Goal: Navigation & Orientation: Find specific page/section

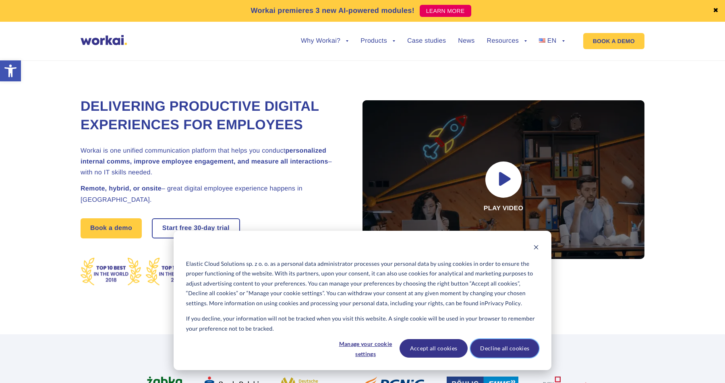
click at [487, 347] on button "Decline all cookies" at bounding box center [505, 348] width 68 height 19
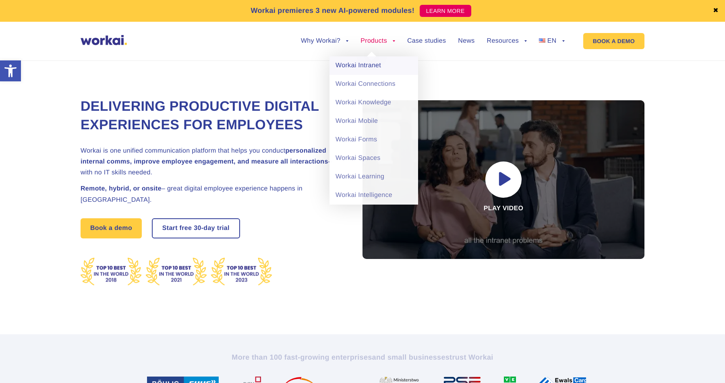
click at [367, 65] on link "Workai Intranet" at bounding box center [374, 65] width 89 height 19
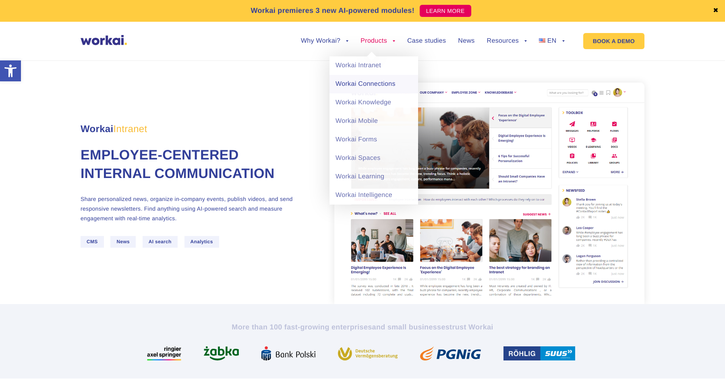
click at [375, 84] on link "Workai Connections" at bounding box center [374, 84] width 89 height 19
